Goal: Transaction & Acquisition: Purchase product/service

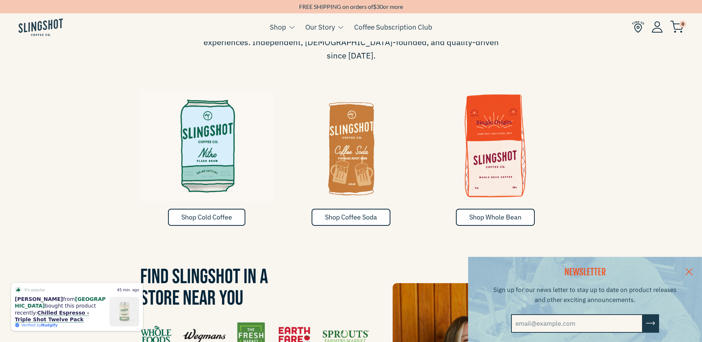
scroll to position [481, 0]
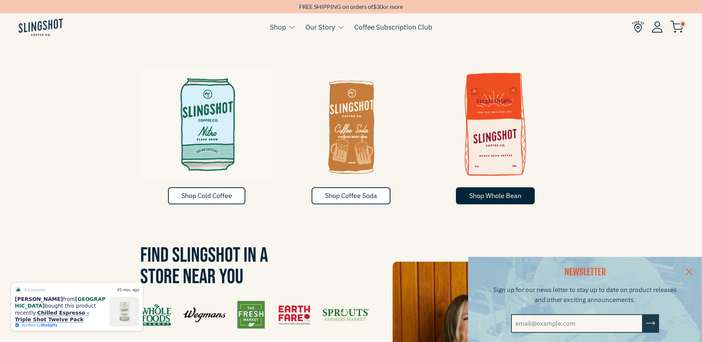
click at [491, 191] on span "Shop Whole Bean" at bounding box center [495, 195] width 52 height 9
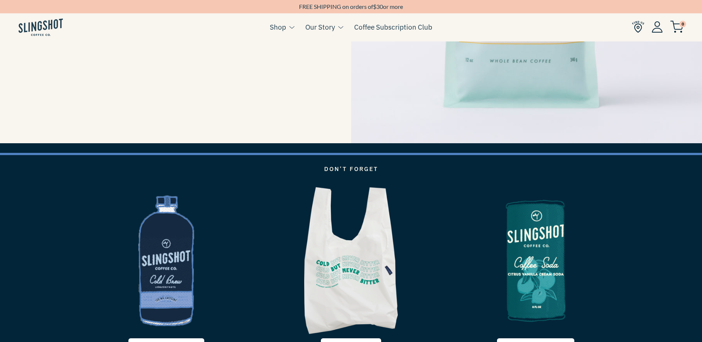
scroll to position [1221, 0]
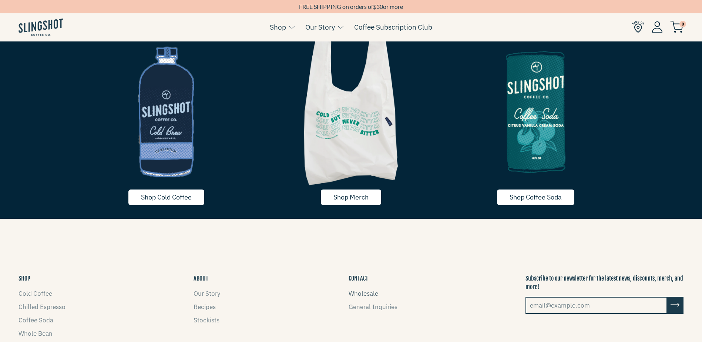
click at [363, 292] on link "Wholesale" at bounding box center [364, 293] width 30 height 8
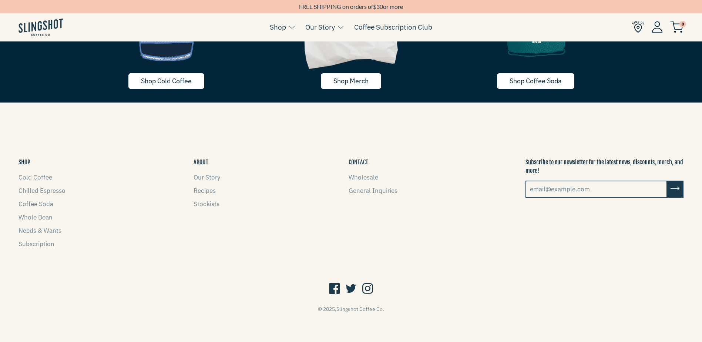
scroll to position [1339, 0]
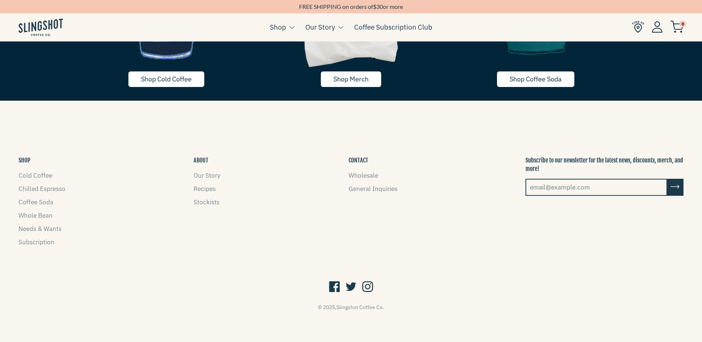
click at [43, 179] on li "Cold Coffee" at bounding box center [41, 176] width 47 height 10
click at [43, 178] on link "Cold Coffee" at bounding box center [35, 175] width 34 height 8
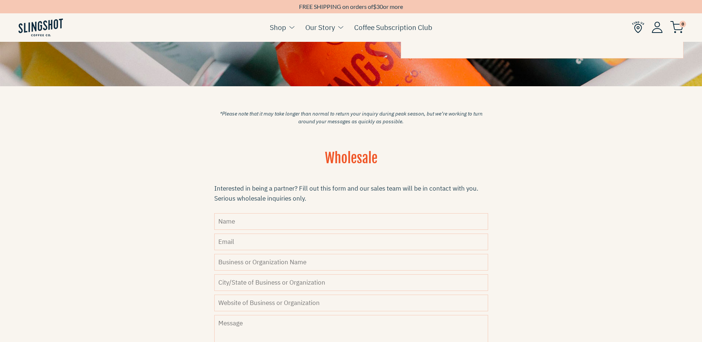
scroll to position [111, 0]
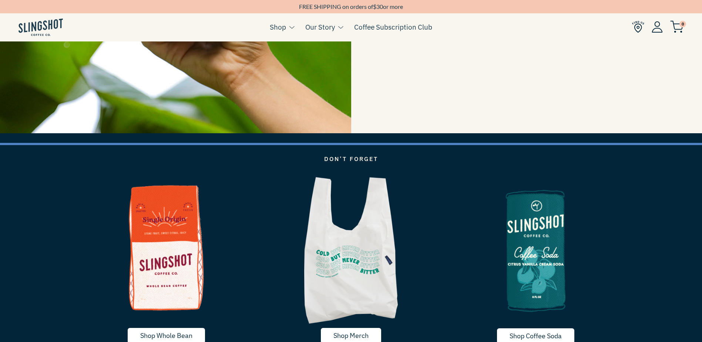
scroll to position [1480, 0]
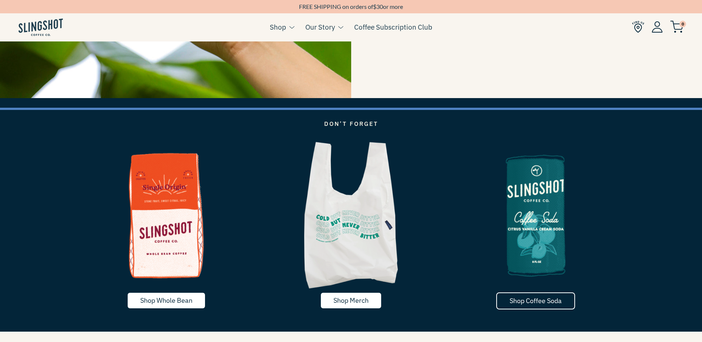
click at [516, 296] on link "Shop Coffee Soda" at bounding box center [535, 300] width 79 height 17
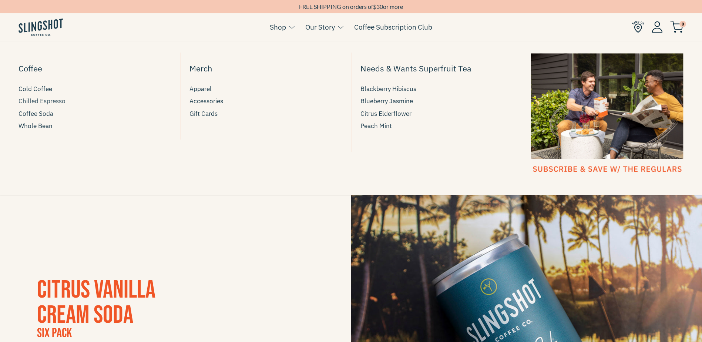
click at [54, 100] on span "Chilled Espresso" at bounding box center [41, 101] width 47 height 10
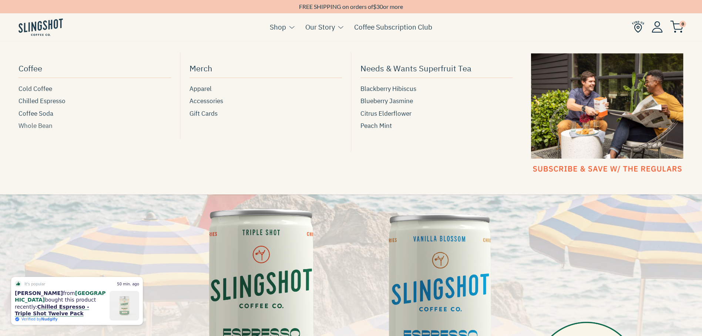
click at [47, 122] on span "Whole Bean" at bounding box center [35, 126] width 34 height 10
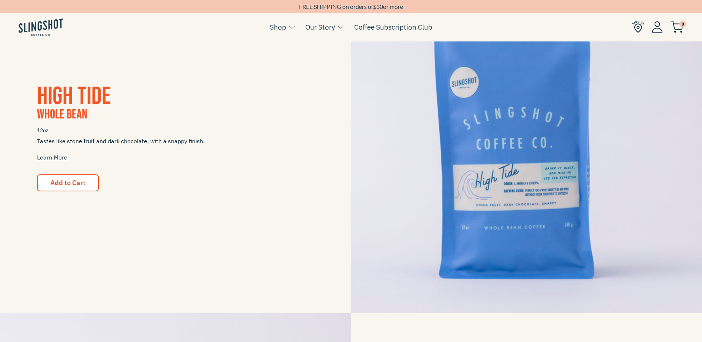
scroll to position [222, 0]
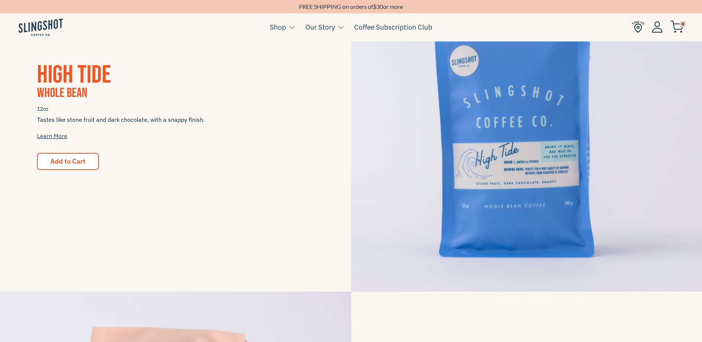
click at [514, 160] on img at bounding box center [526, 116] width 351 height 351
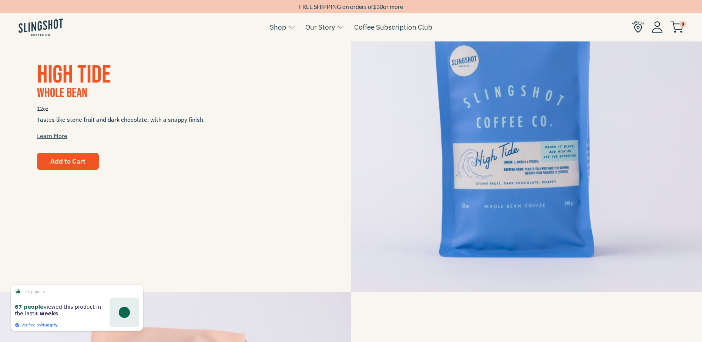
click at [60, 164] on button "Add to Cart" at bounding box center [68, 161] width 62 height 17
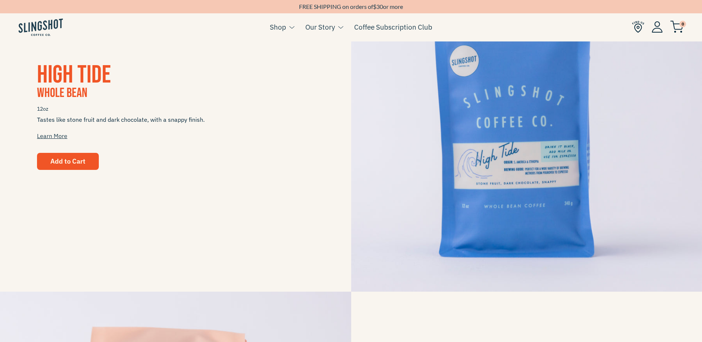
click at [71, 158] on span "Add to Cart" at bounding box center [67, 161] width 35 height 9
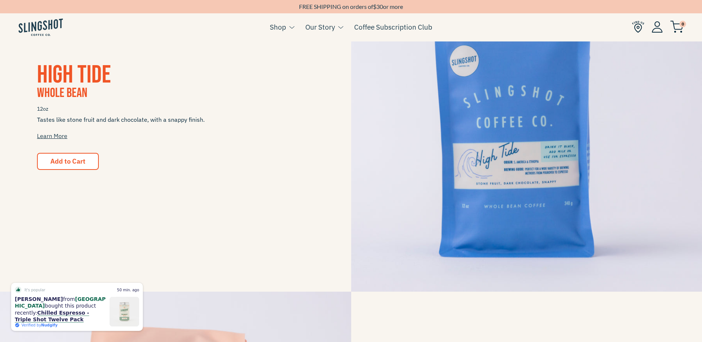
click at [680, 27] on img at bounding box center [676, 27] width 13 height 12
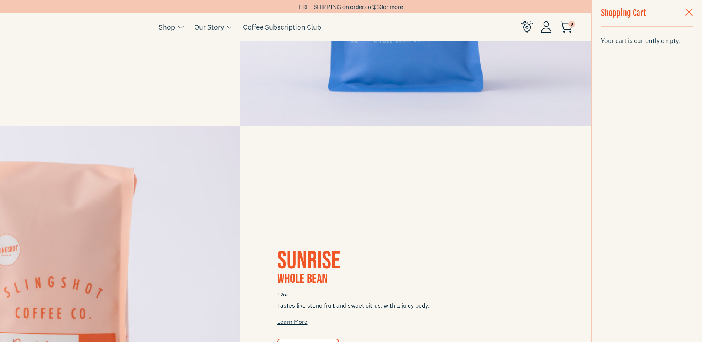
scroll to position [481, 0]
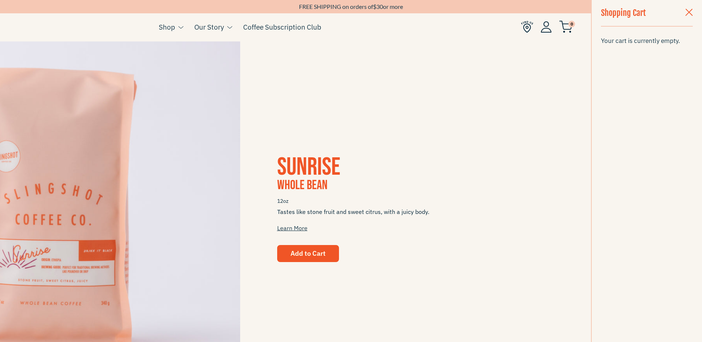
click at [321, 256] on span "Add to Cart" at bounding box center [307, 253] width 35 height 9
click at [321, 255] on span "Add to Cart" at bounding box center [307, 253] width 35 height 9
drag, startPoint x: 321, startPoint y: 255, endPoint x: 301, endPoint y: 252, distance: 19.8
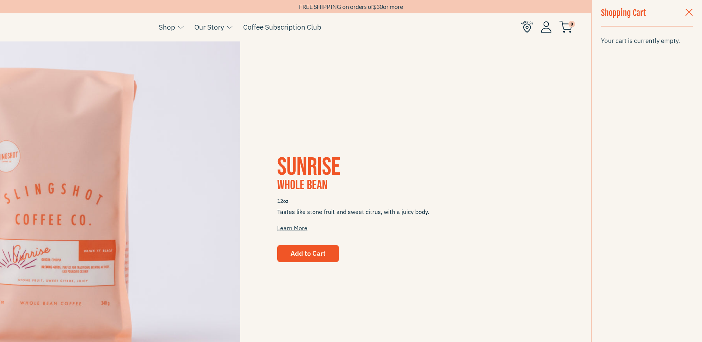
click at [301, 252] on span "Add to Cart" at bounding box center [307, 253] width 35 height 9
drag, startPoint x: 303, startPoint y: 267, endPoint x: 301, endPoint y: 259, distance: 7.9
click at [302, 266] on div "Sunrise Whole Bean 12oz Tastes like stone fruit and sweet citrus, with a juicy …" at bounding box center [240, 208] width 702 height 351
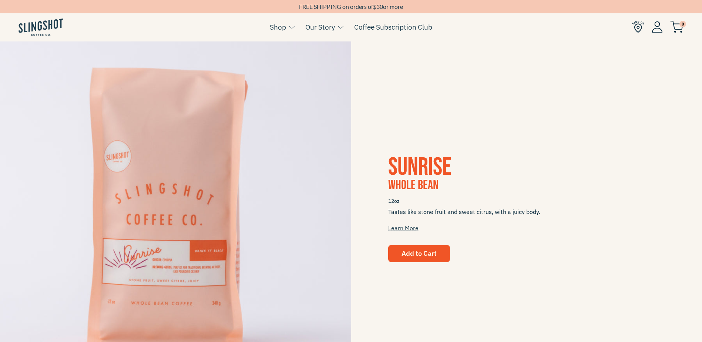
click at [394, 251] on button "Add to Cart" at bounding box center [419, 253] width 62 height 17
click at [399, 260] on button "Add to Cart" at bounding box center [419, 253] width 62 height 17
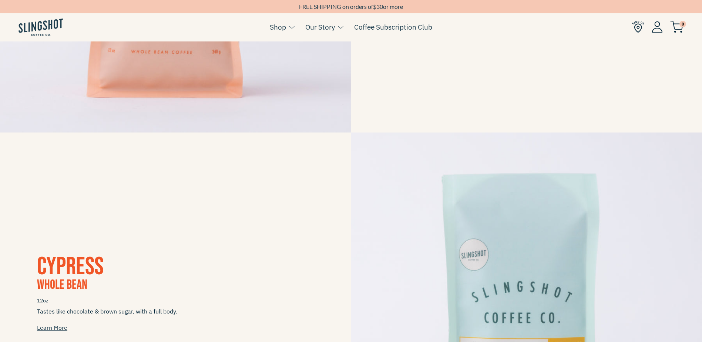
scroll to position [851, 0]
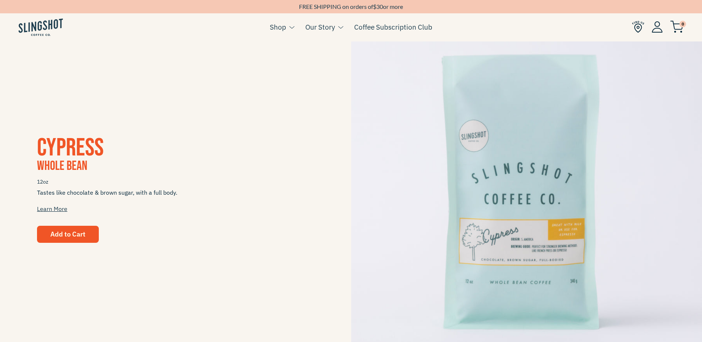
click at [80, 232] on span "Add to Cart" at bounding box center [67, 234] width 35 height 9
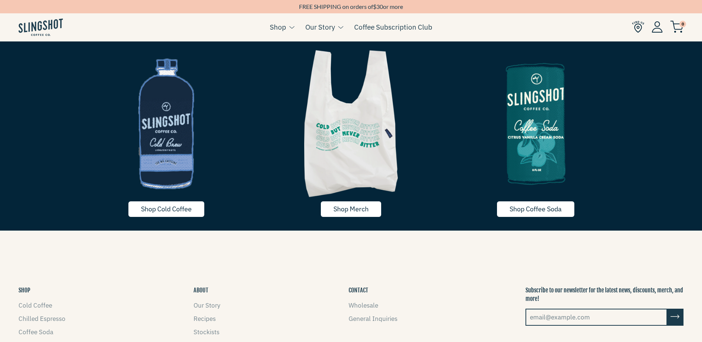
scroll to position [1221, 0]
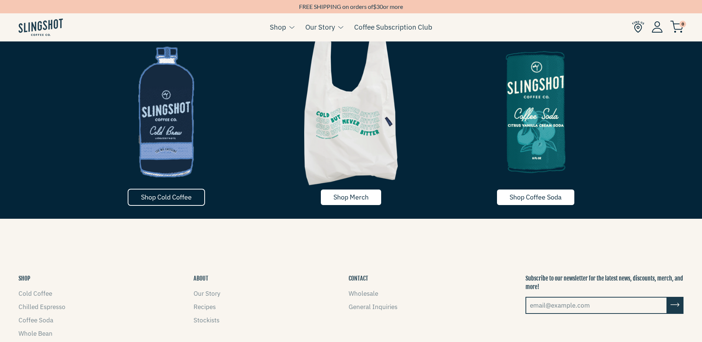
click at [174, 194] on span "Shop Cold Coffee" at bounding box center [166, 197] width 51 height 9
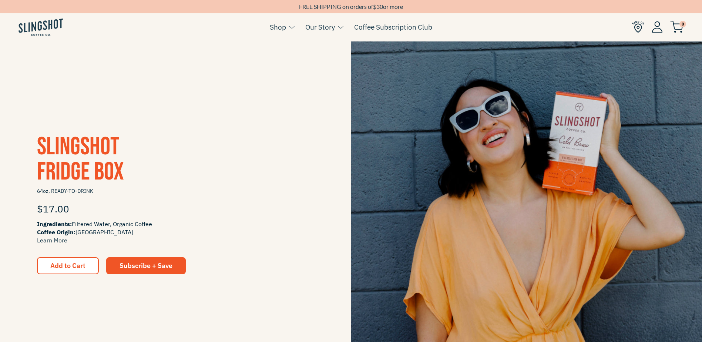
scroll to position [148, 0]
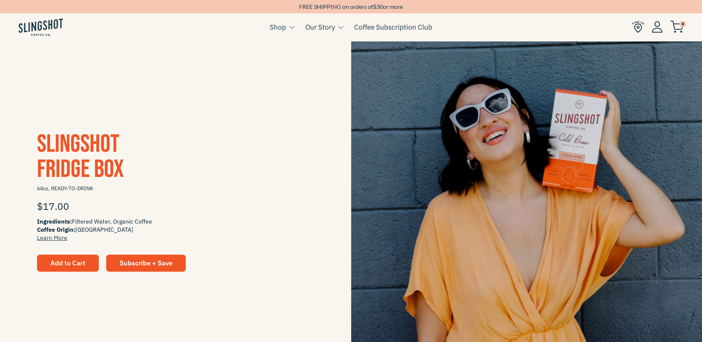
click at [78, 260] on span "Add to Cart" at bounding box center [67, 263] width 35 height 9
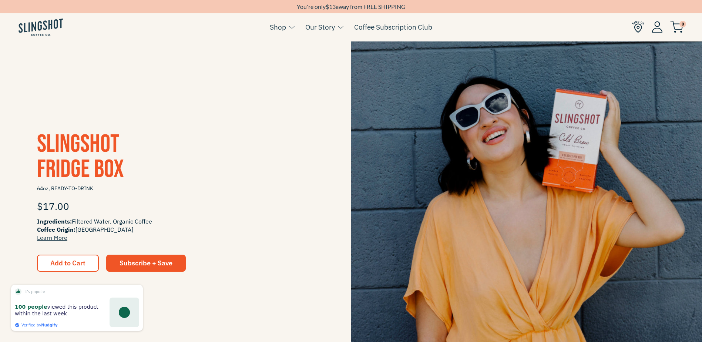
click at [679, 31] on img at bounding box center [676, 27] width 13 height 12
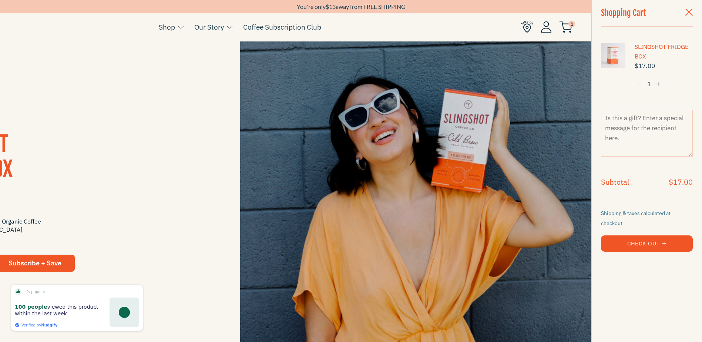
click at [687, 13] on span "button" at bounding box center [688, 13] width 7 height 8
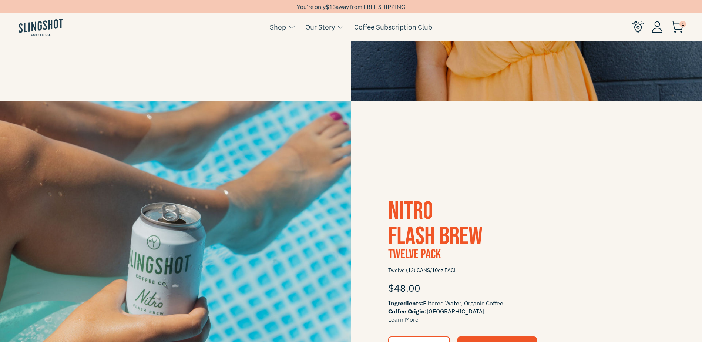
scroll to position [407, 0]
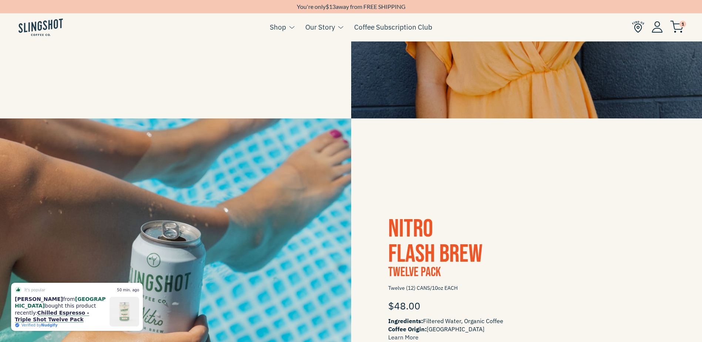
click at [679, 25] on img at bounding box center [676, 27] width 13 height 12
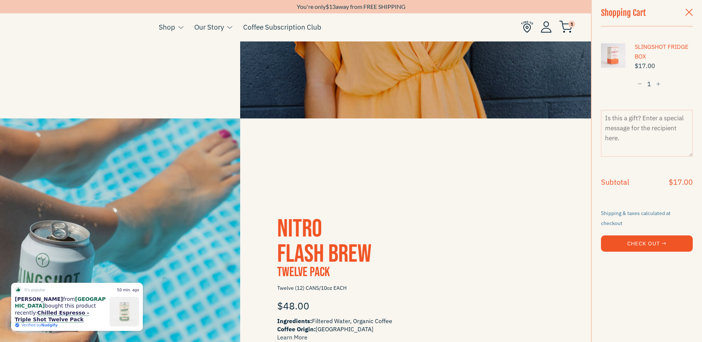
click at [640, 86] on span "button" at bounding box center [639, 84] width 4 height 5
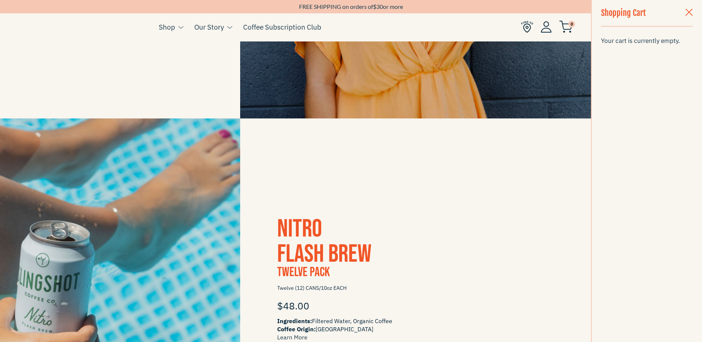
click at [690, 17] on button "button" at bounding box center [689, 13] width 22 height 26
